Goal: Task Accomplishment & Management: Complete application form

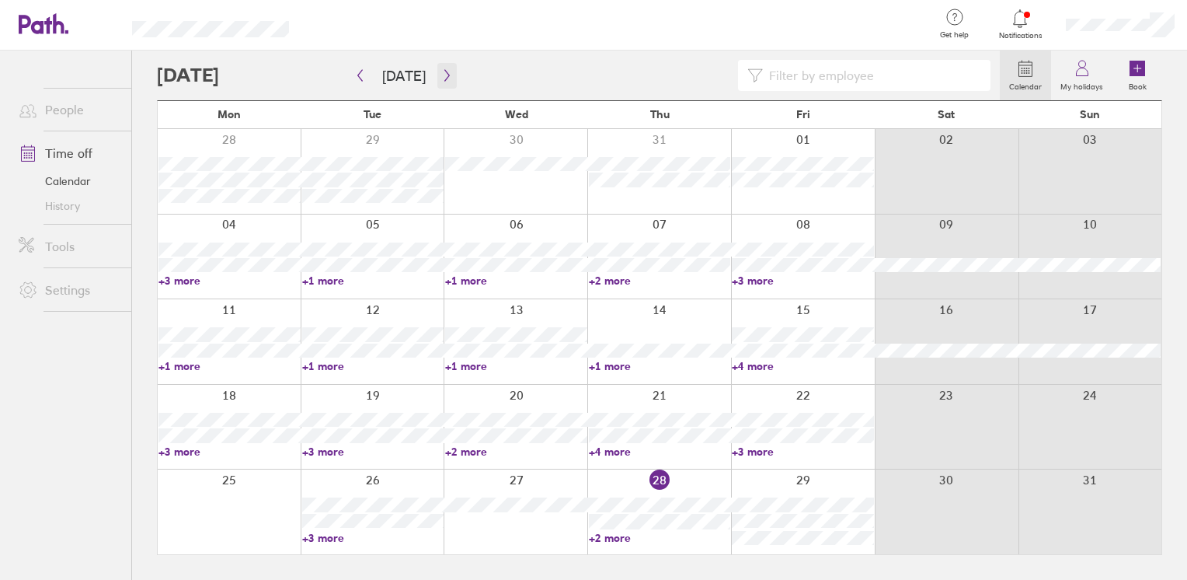
click at [444, 82] on button "button" at bounding box center [446, 76] width 19 height 26
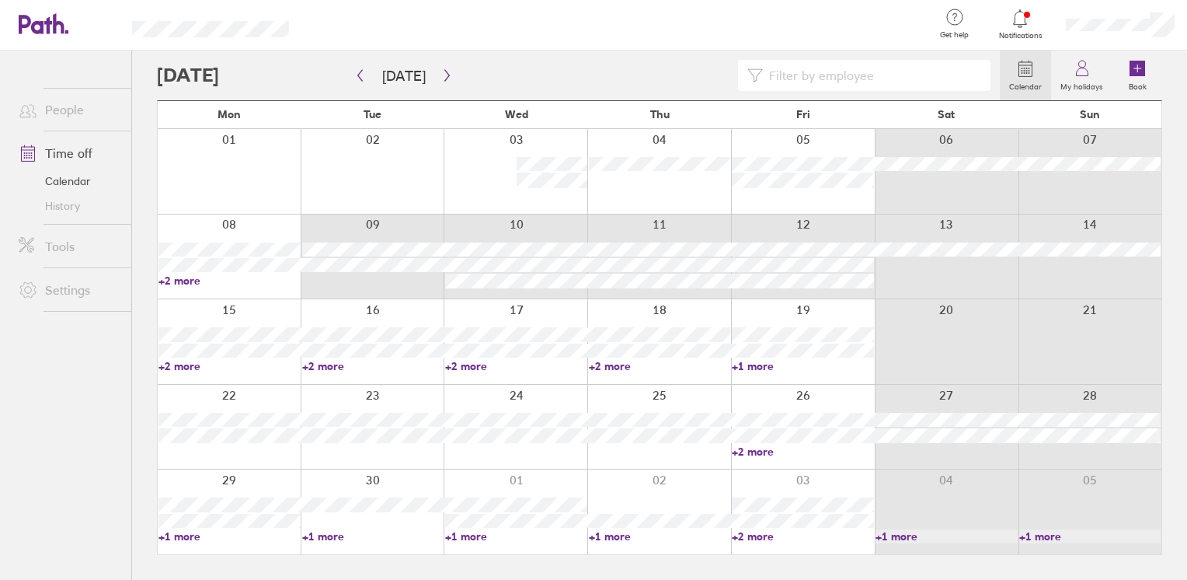
click at [804, 287] on div "08 09 10 11 12 13 14 +2 more" at bounding box center [660, 256] width 1004 height 85
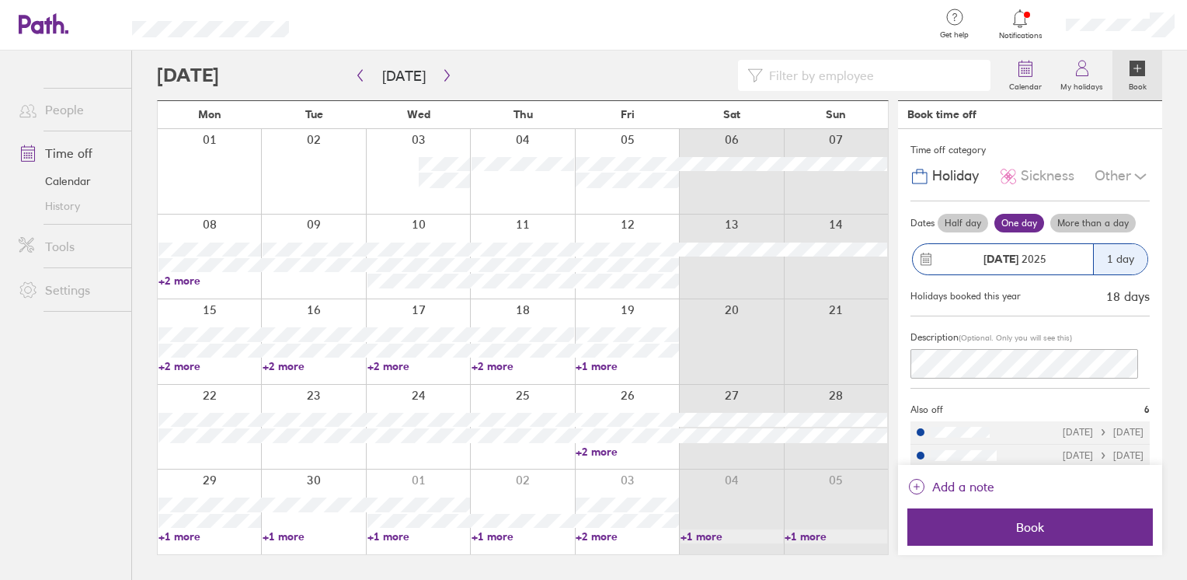
click at [1071, 216] on label "More than a day" at bounding box center [1092, 223] width 85 height 19
click at [0, 0] on input "More than a day" at bounding box center [0, 0] width 0 height 0
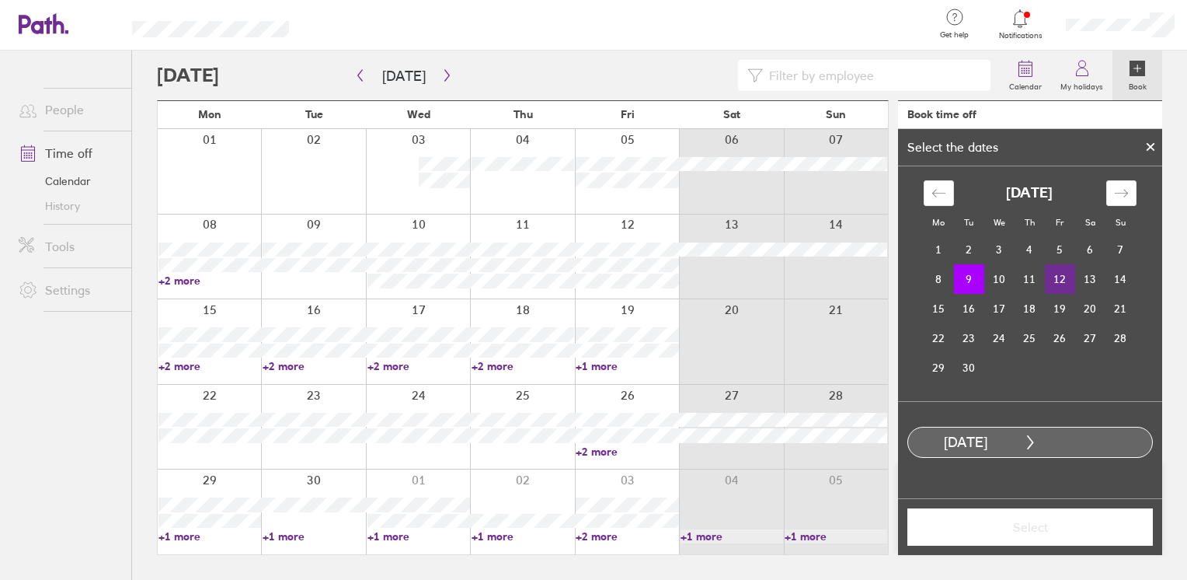
click at [1052, 286] on td "12" at bounding box center [1060, 279] width 30 height 30
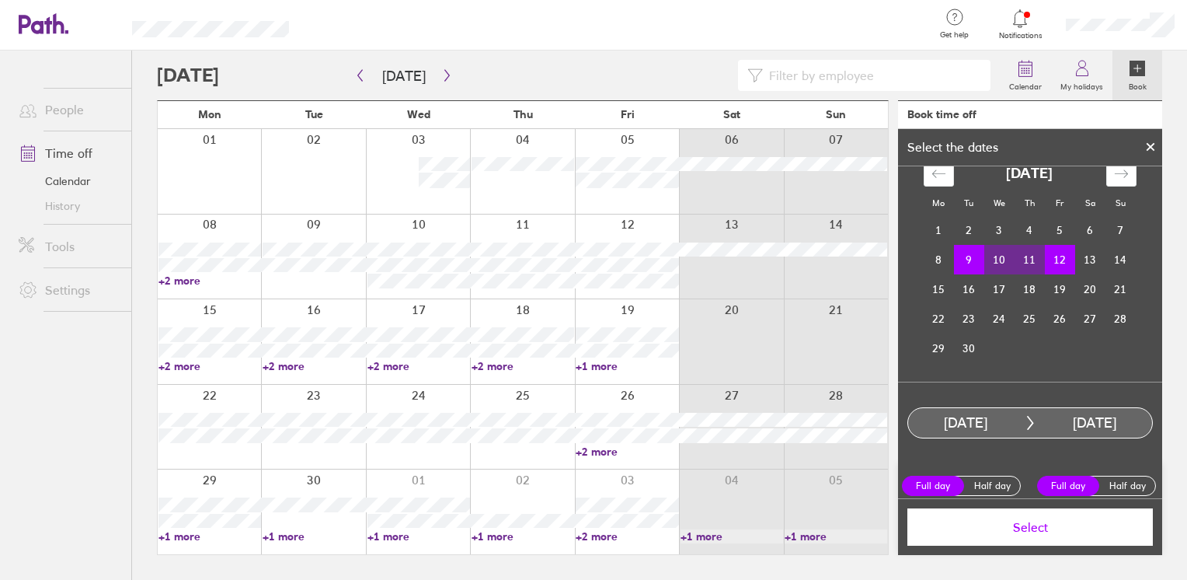
scroll to position [28, 0]
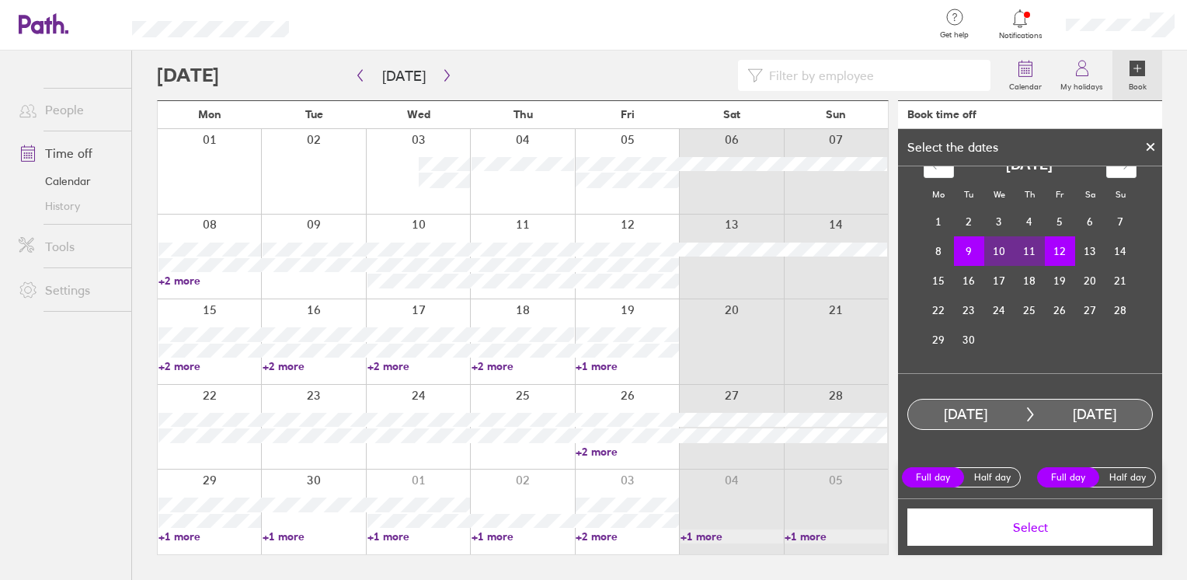
click at [995, 528] on span "Select" at bounding box center [1030, 527] width 224 height 14
